Goal: Find specific page/section: Find specific page/section

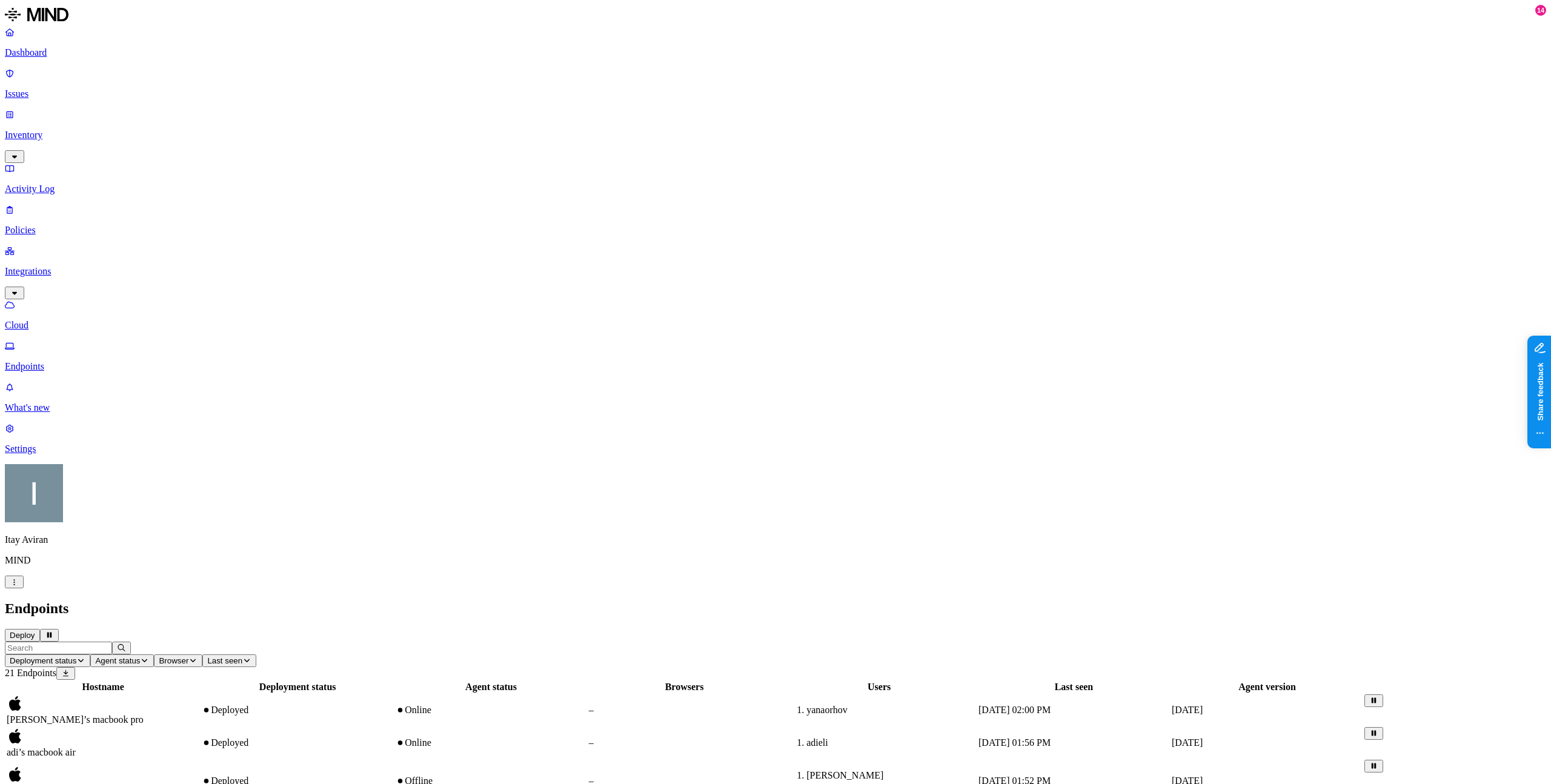
click at [199, 765] on div "[PERSON_NAME]’s macbook pro" at bounding box center [103, 781] width 193 height 31
